Goal: Transaction & Acquisition: Download file/media

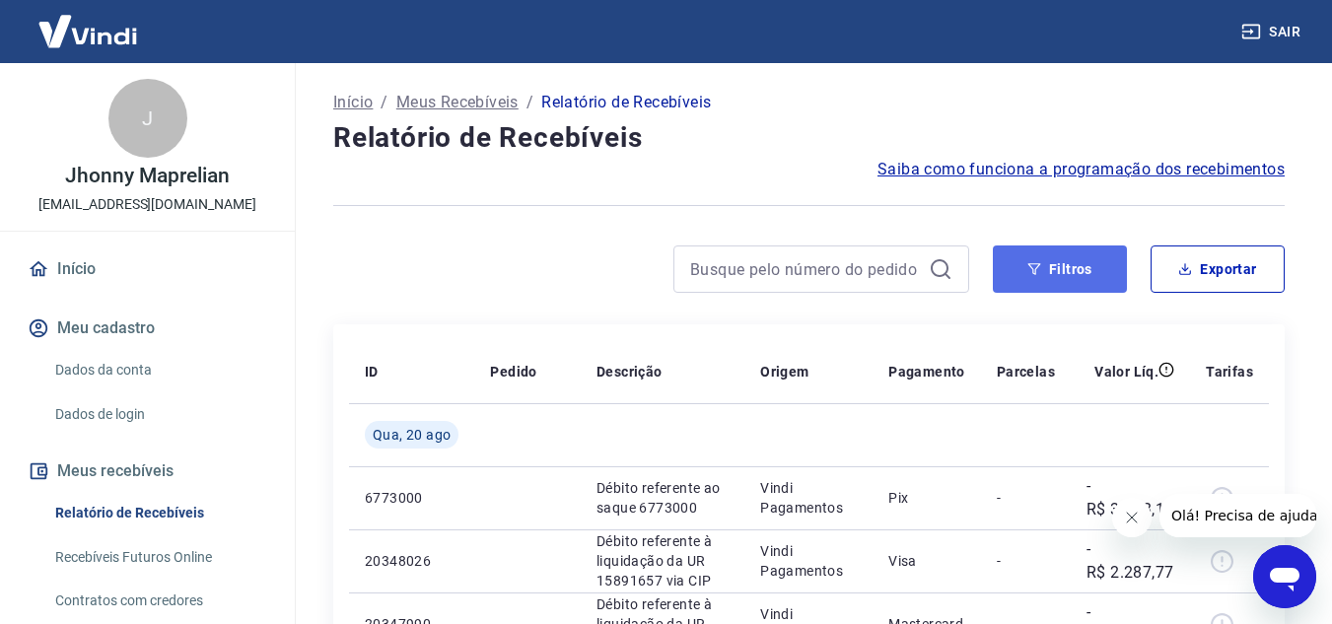
click at [1056, 265] on button "Filtros" at bounding box center [1060, 268] width 134 height 47
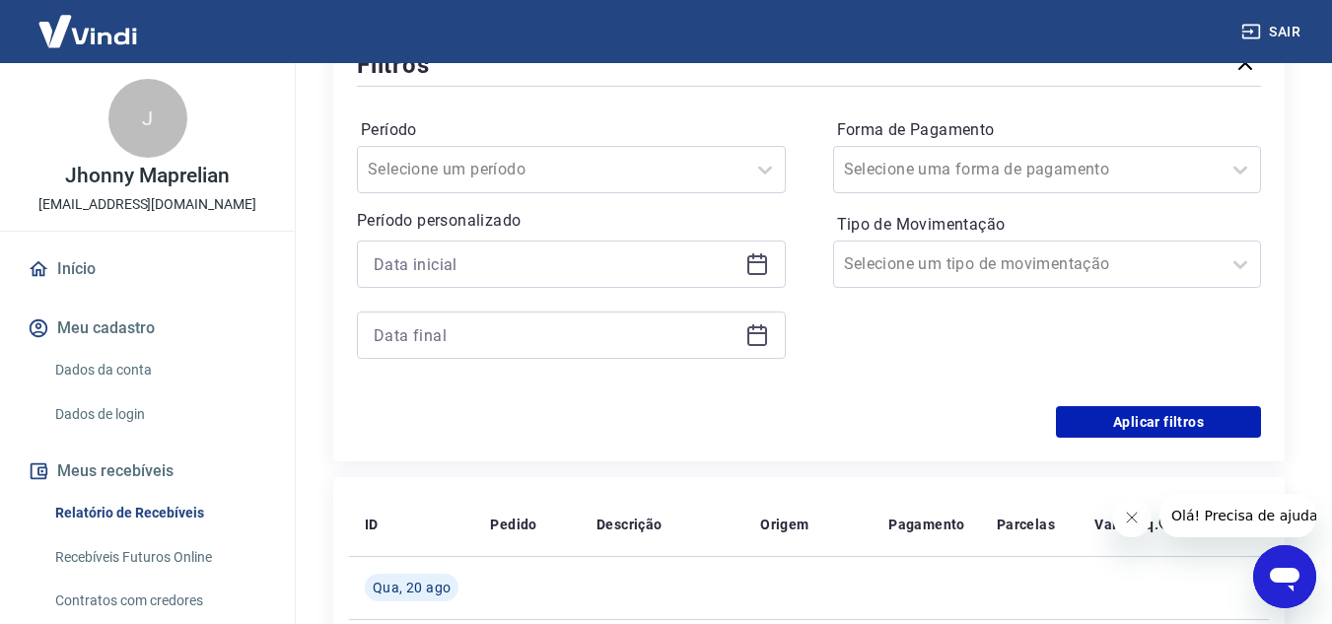
scroll to position [296, 0]
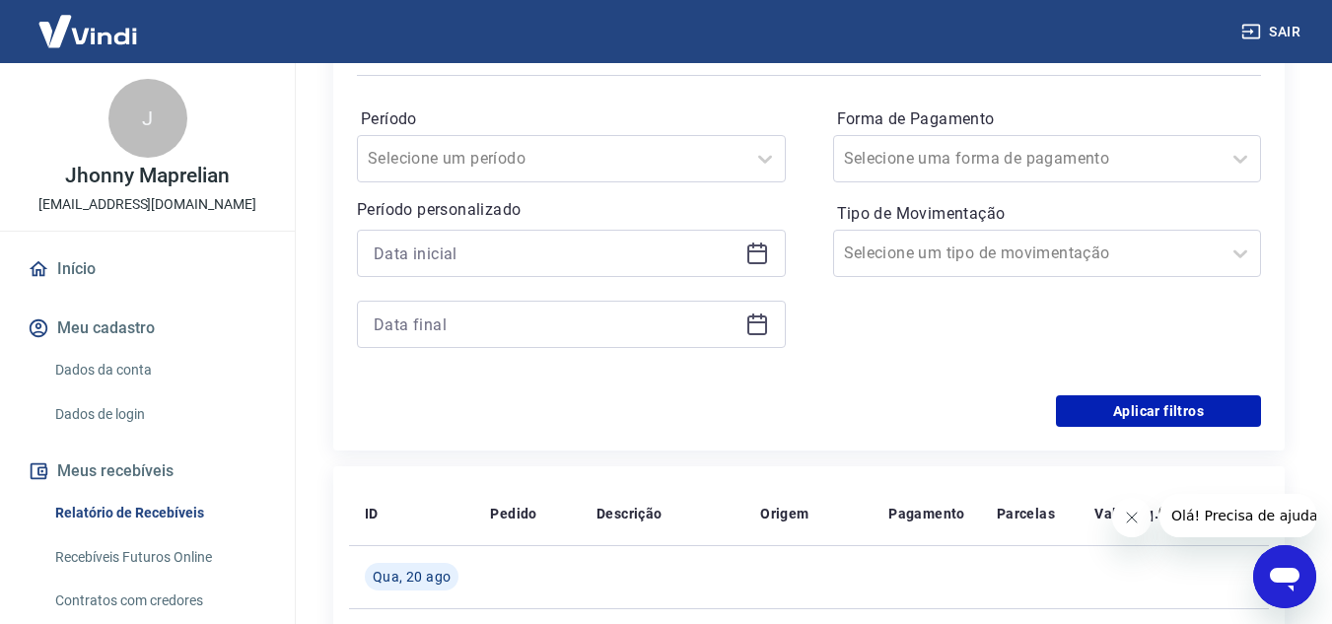
click at [769, 252] on div at bounding box center [571, 253] width 429 height 47
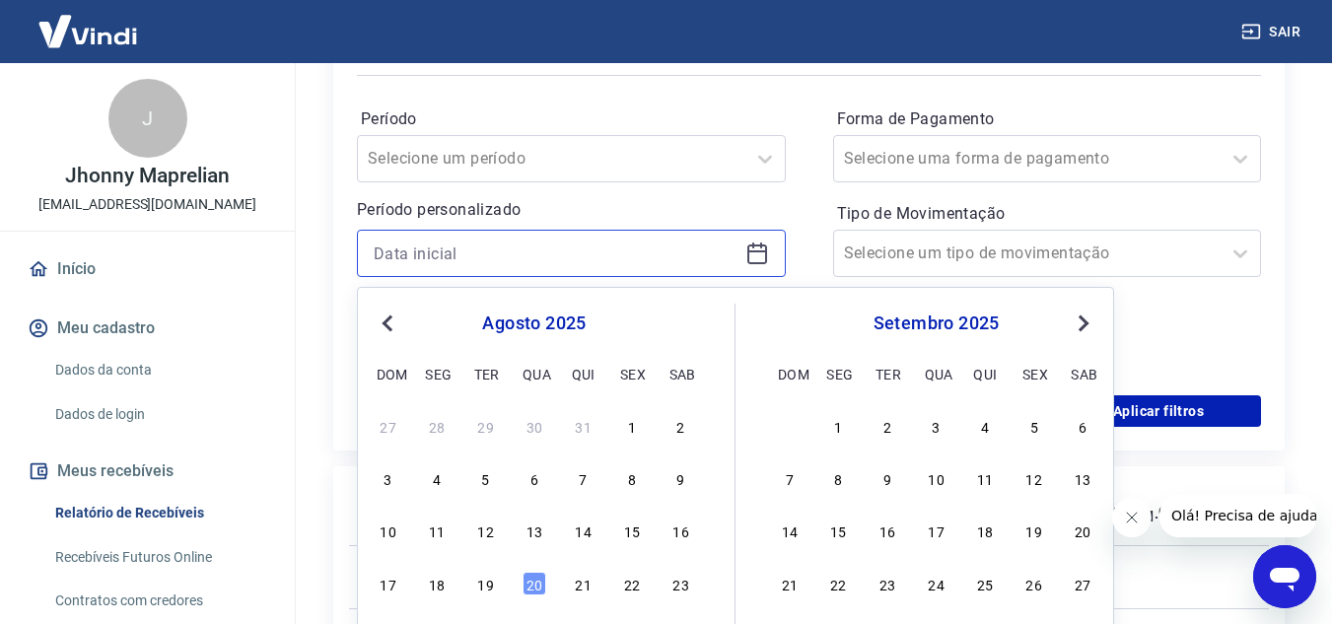
click at [625, 253] on input at bounding box center [556, 254] width 364 height 30
click at [431, 489] on div "4" at bounding box center [437, 478] width 24 height 24
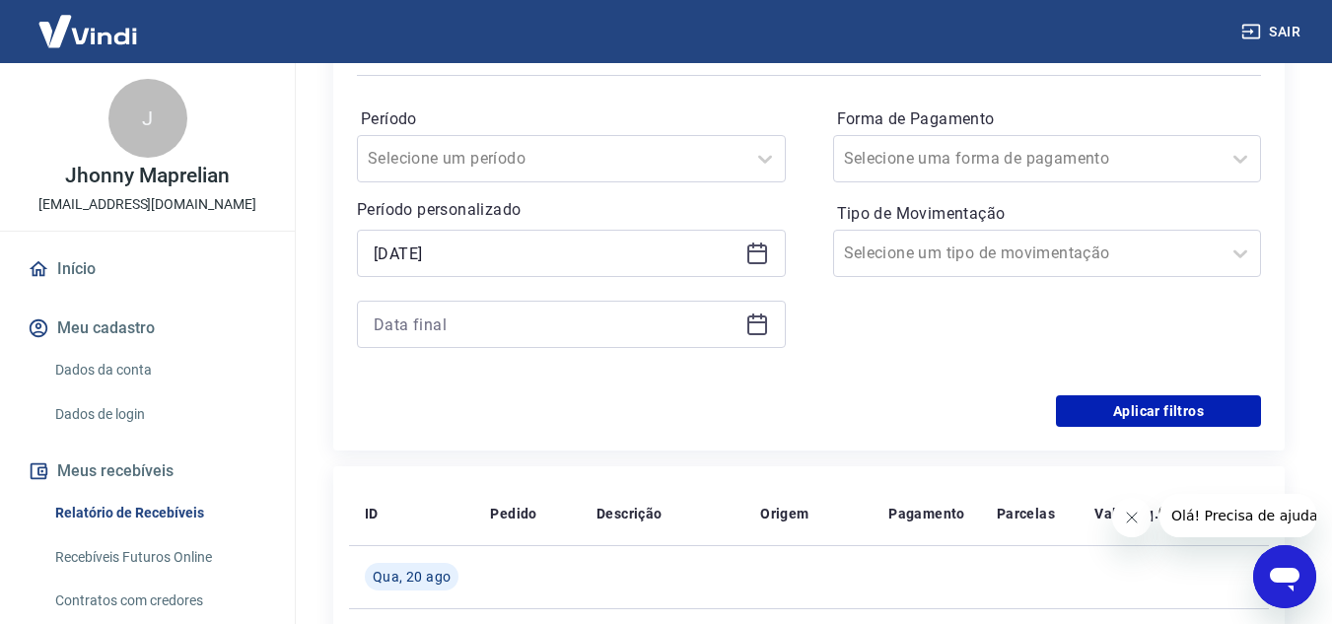
type input "[DATE]"
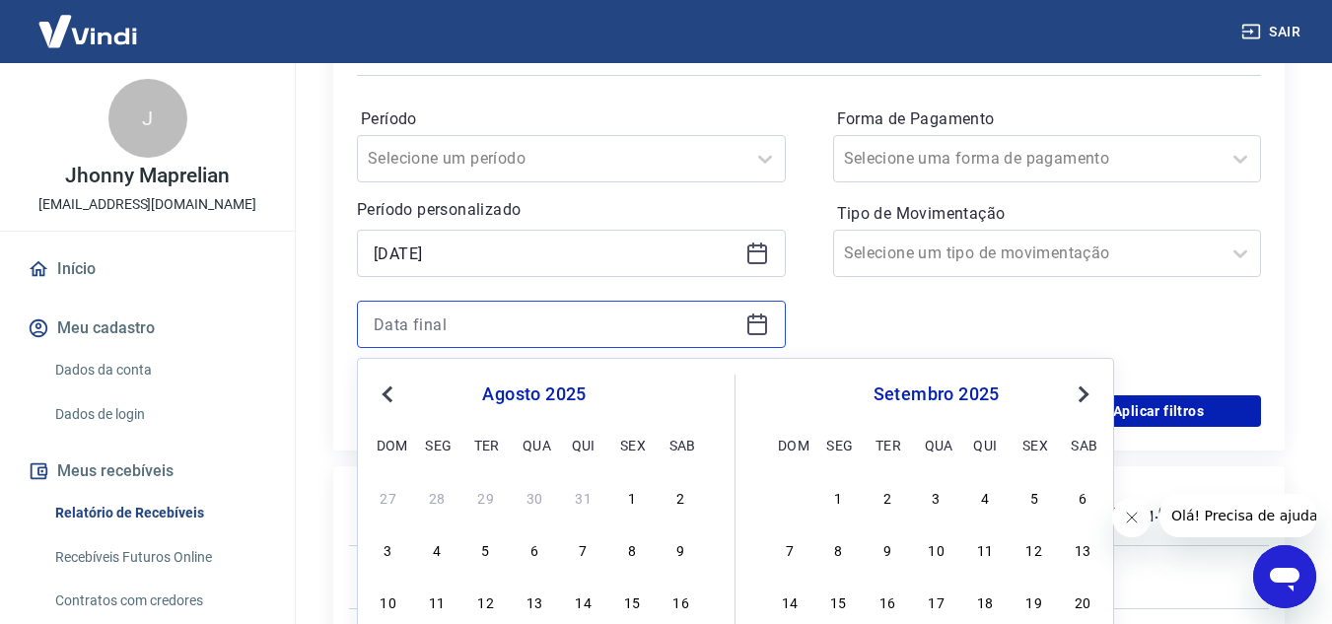
click at [570, 310] on input at bounding box center [556, 325] width 364 height 30
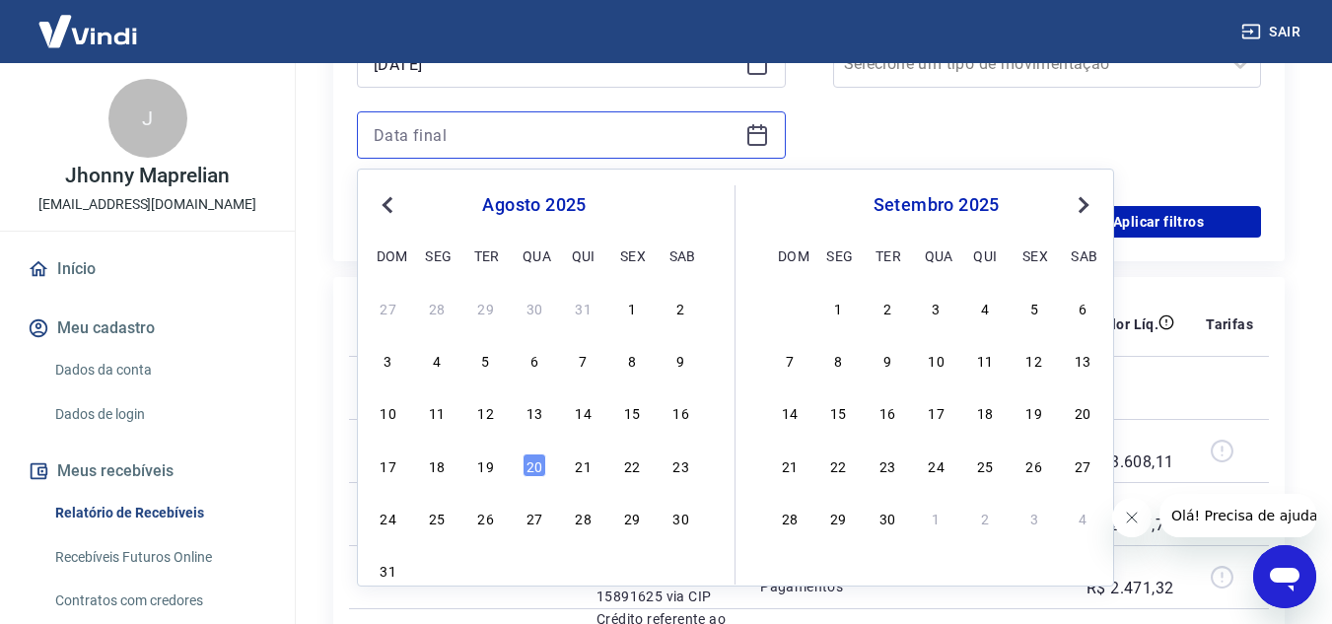
scroll to position [493, 0]
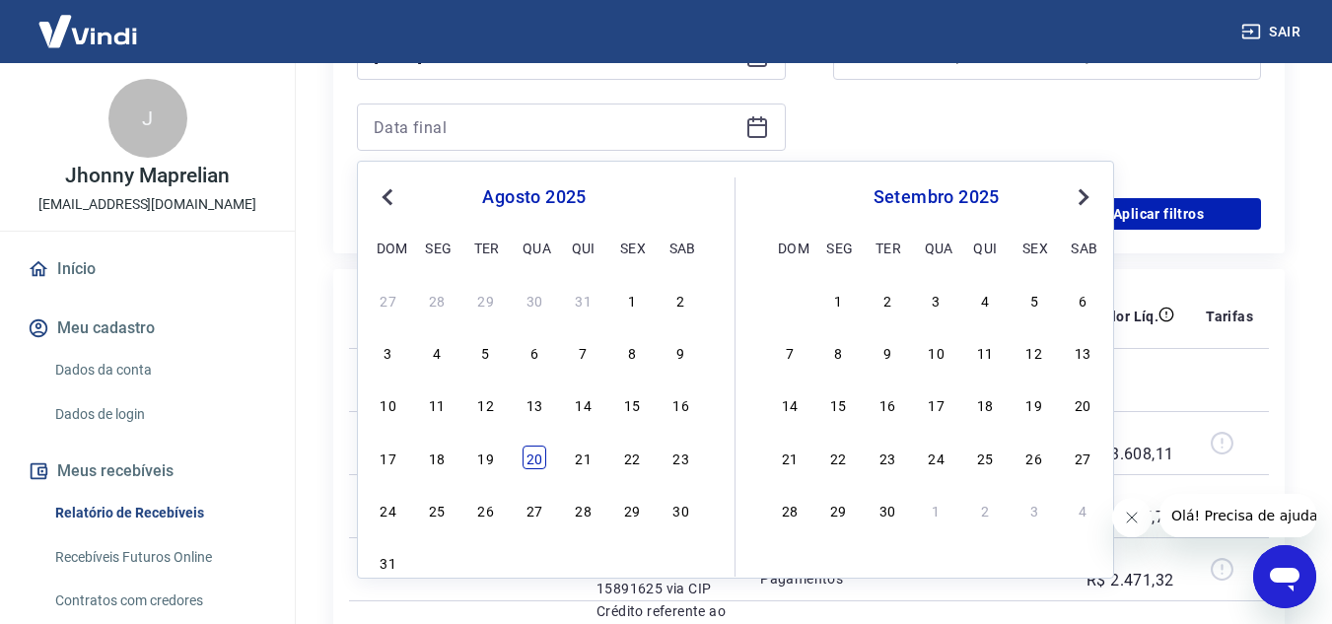
click at [533, 459] on div "20" at bounding box center [535, 458] width 24 height 24
type input "[DATE]"
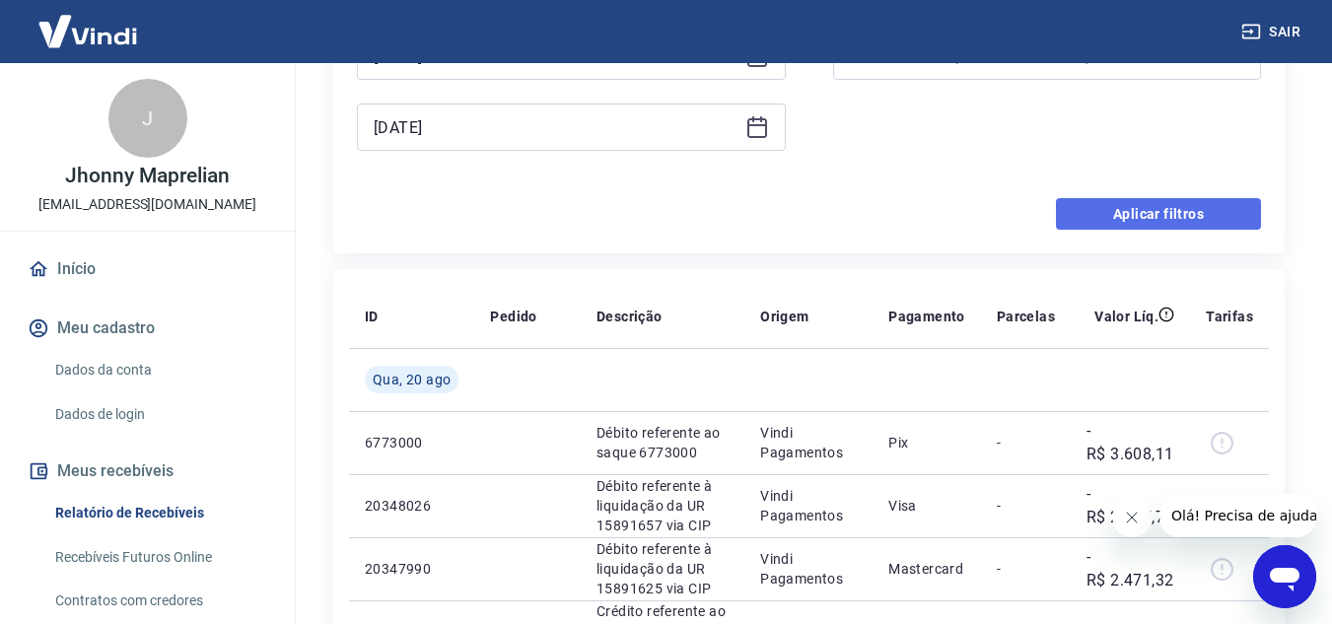
click at [1130, 220] on button "Aplicar filtros" at bounding box center [1158, 214] width 205 height 32
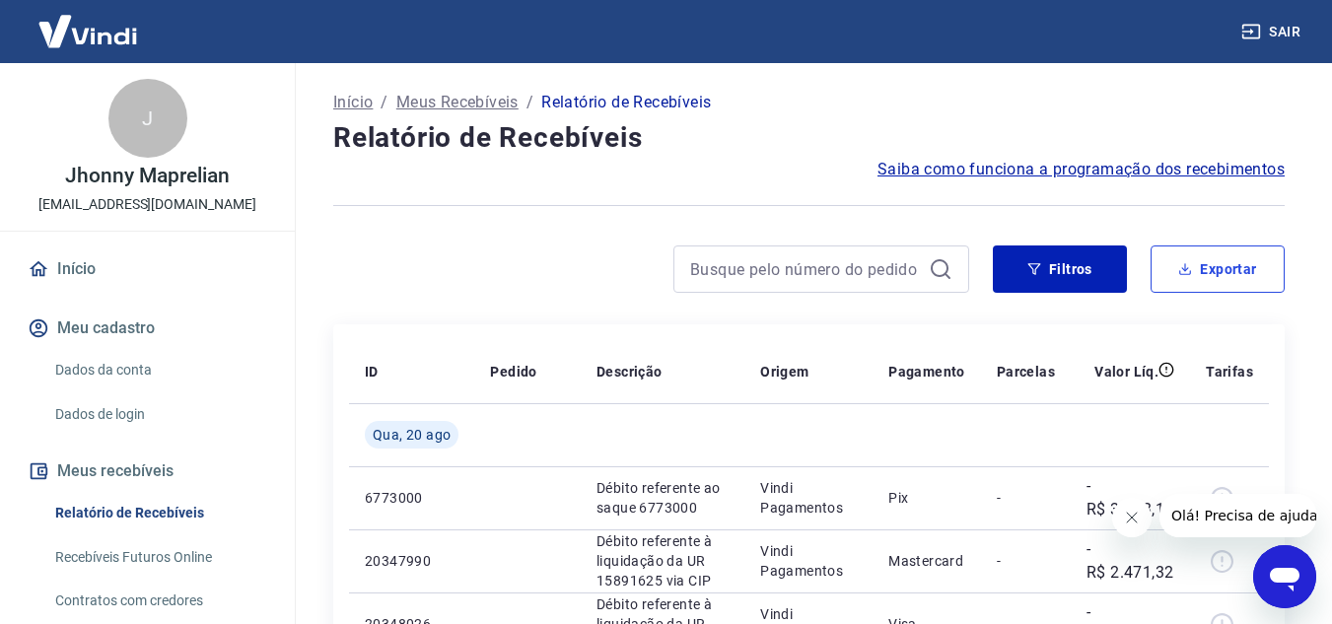
click at [1253, 252] on button "Exportar" at bounding box center [1218, 268] width 134 height 47
type input "[DATE]"
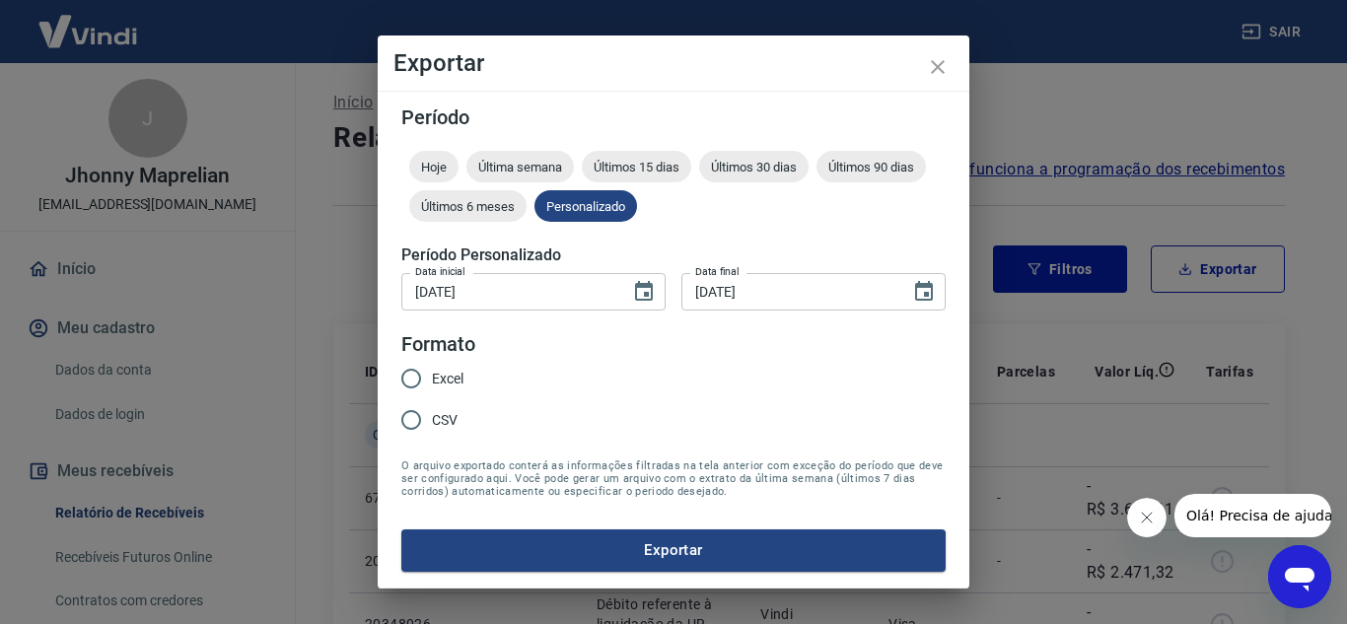
click at [464, 375] on div "Excel CSV" at bounding box center [440, 401] width 78 height 86
click at [455, 376] on span "Excel" at bounding box center [448, 379] width 32 height 21
click at [432, 376] on input "Excel" at bounding box center [410, 378] width 41 height 41
radio input "true"
click at [658, 538] on button "Exportar" at bounding box center [673, 549] width 544 height 41
